Goal: Find contact information: Find contact information

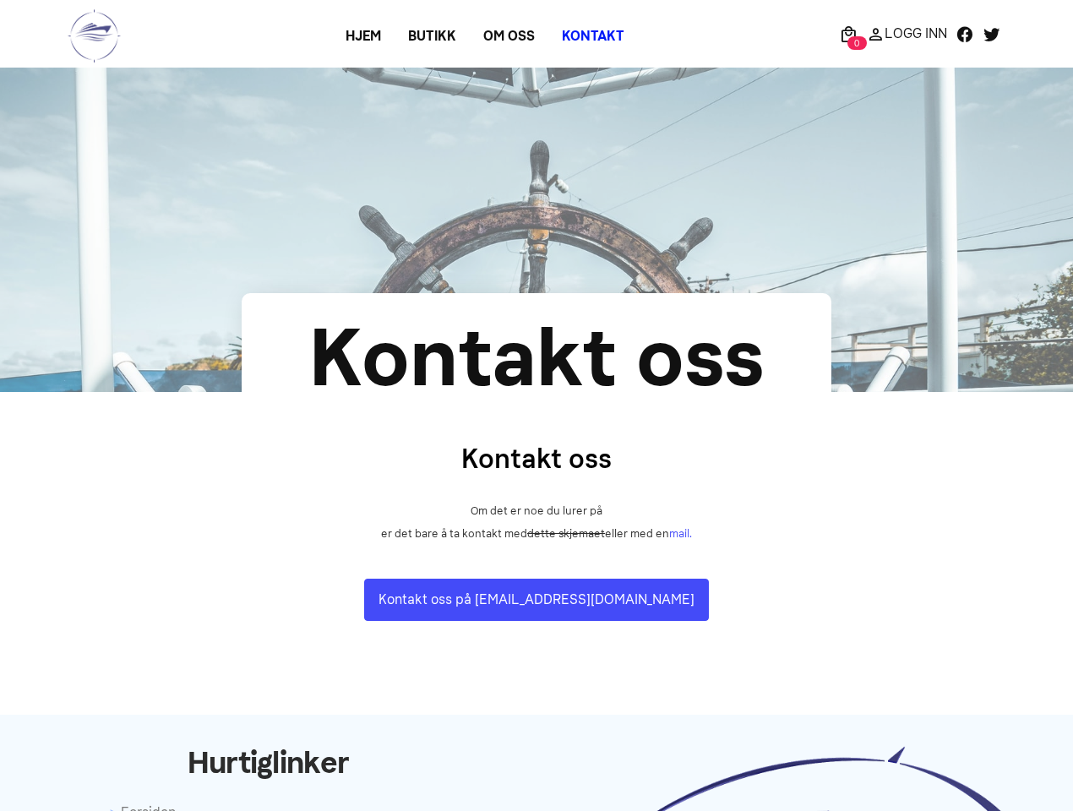
click at [537, 406] on section "Kontakt oss Om det er noe du lurer på er det bare å ta kontakt med dette skjema…" at bounding box center [536, 530] width 1073 height 276
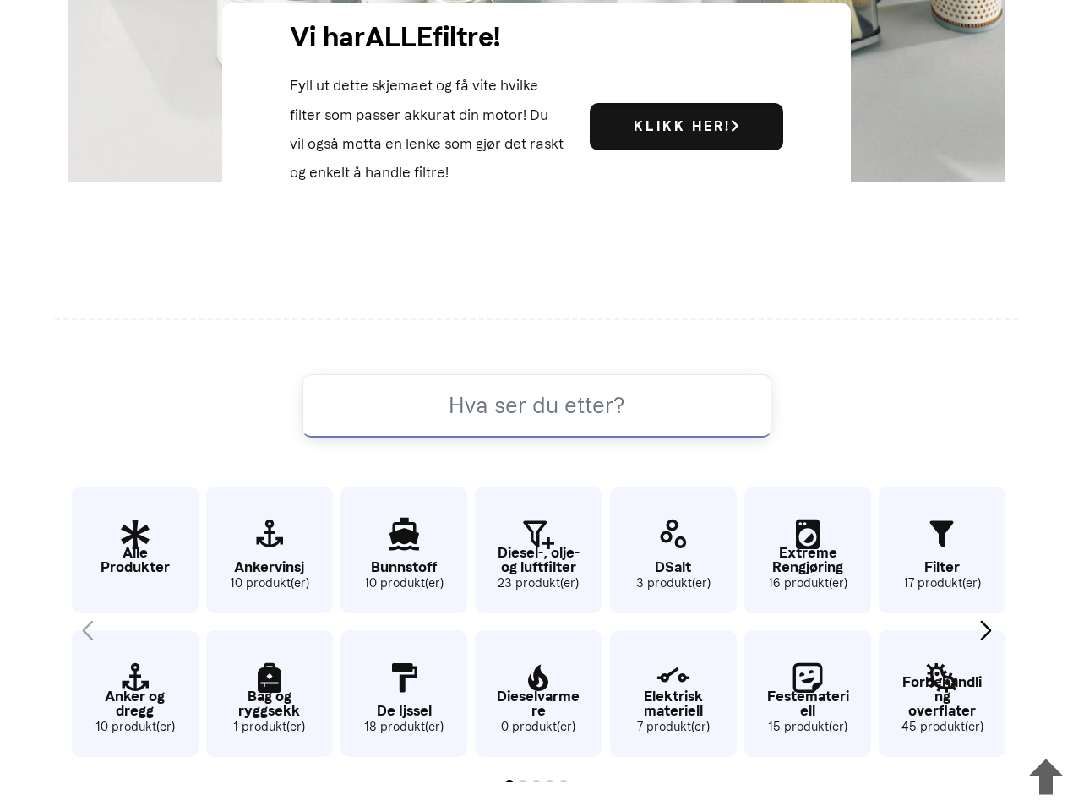
scroll to position [813, 0]
click at [537, 406] on input at bounding box center [537, 405] width 469 height 63
click at [1046, 773] on icon at bounding box center [1046, 778] width 54 height 65
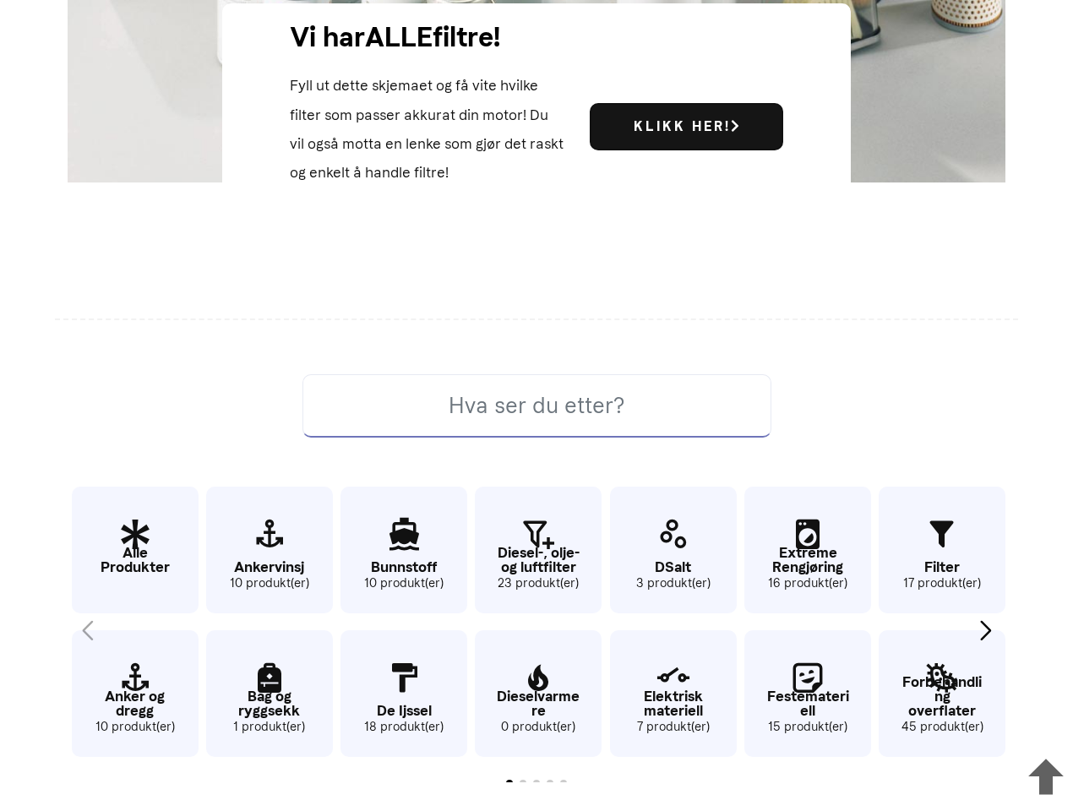
click at [986, 631] on div "Next slide" at bounding box center [986, 630] width 23 height 37
